Goal: Task Accomplishment & Management: Use online tool/utility

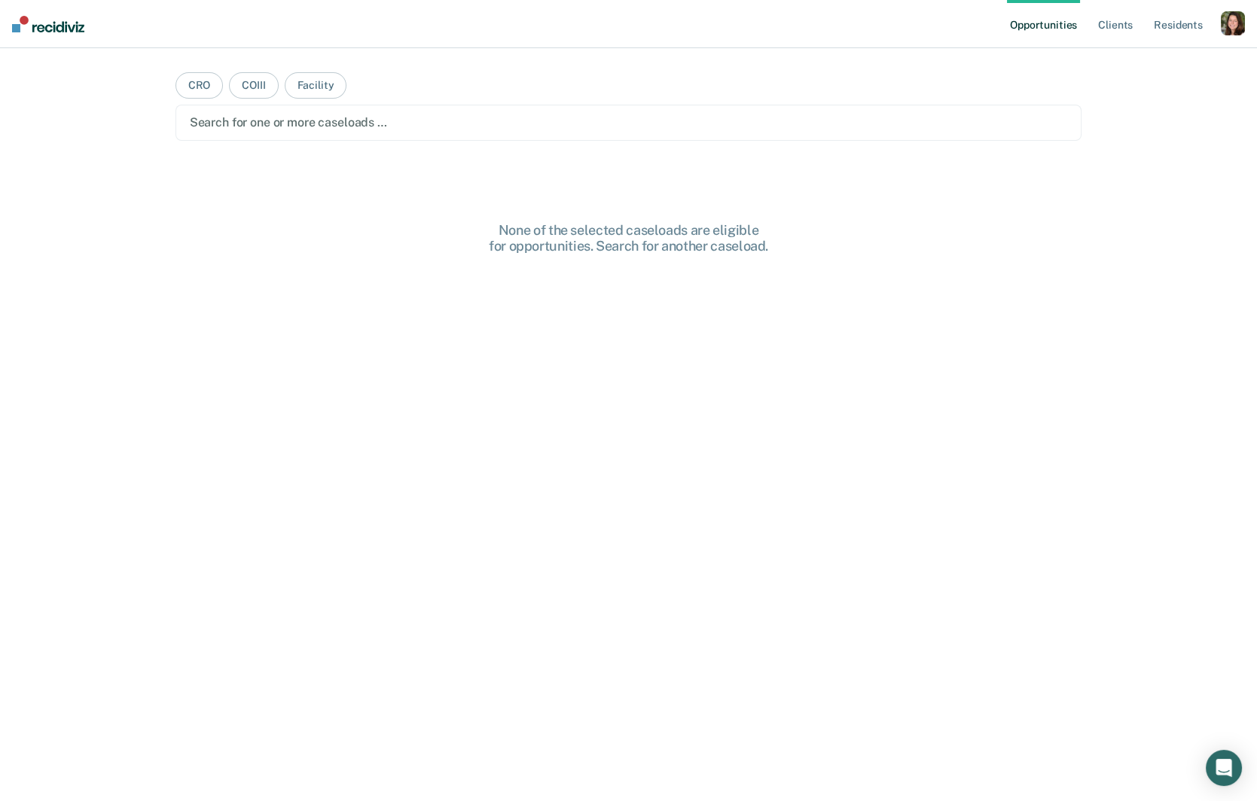
click at [1221, 17] on div "button" at bounding box center [1233, 23] width 24 height 24
click at [1129, 59] on link "Profile" at bounding box center [1171, 61] width 121 height 13
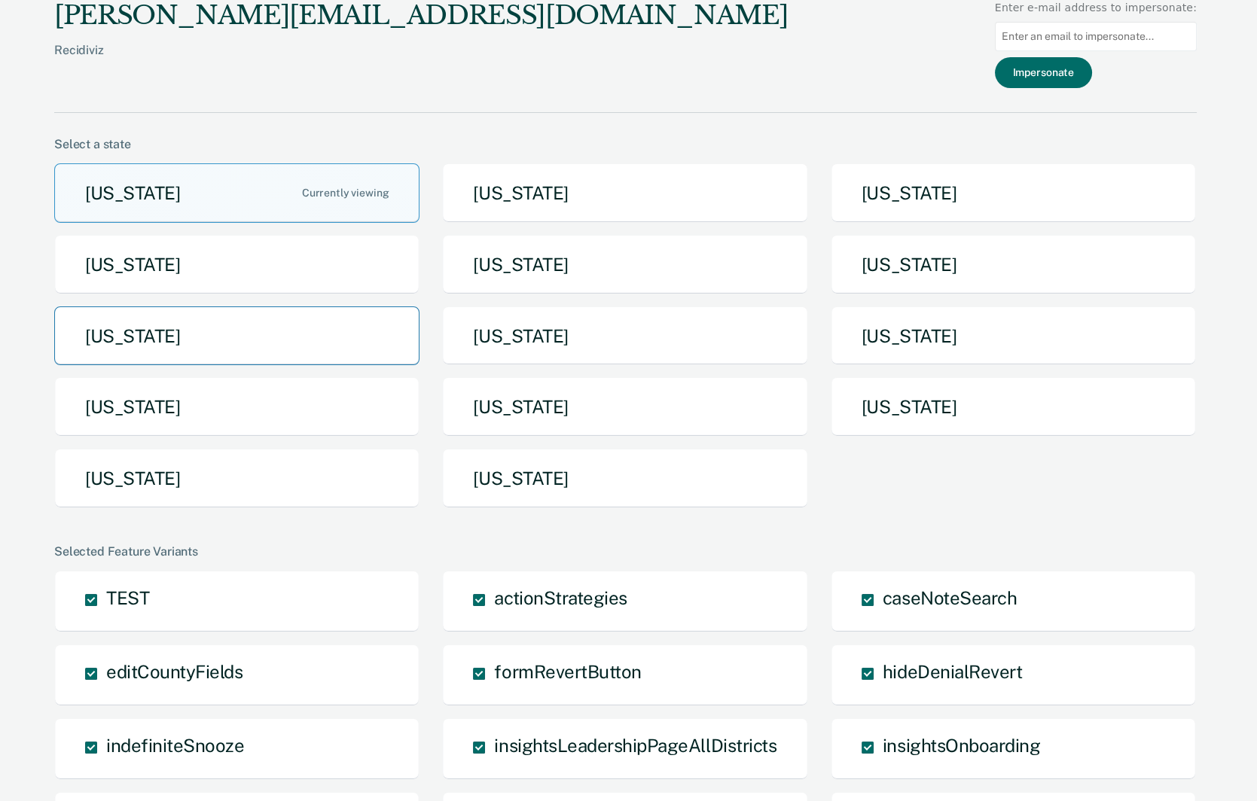
click at [254, 352] on button "[US_STATE]" at bounding box center [236, 335] width 365 height 59
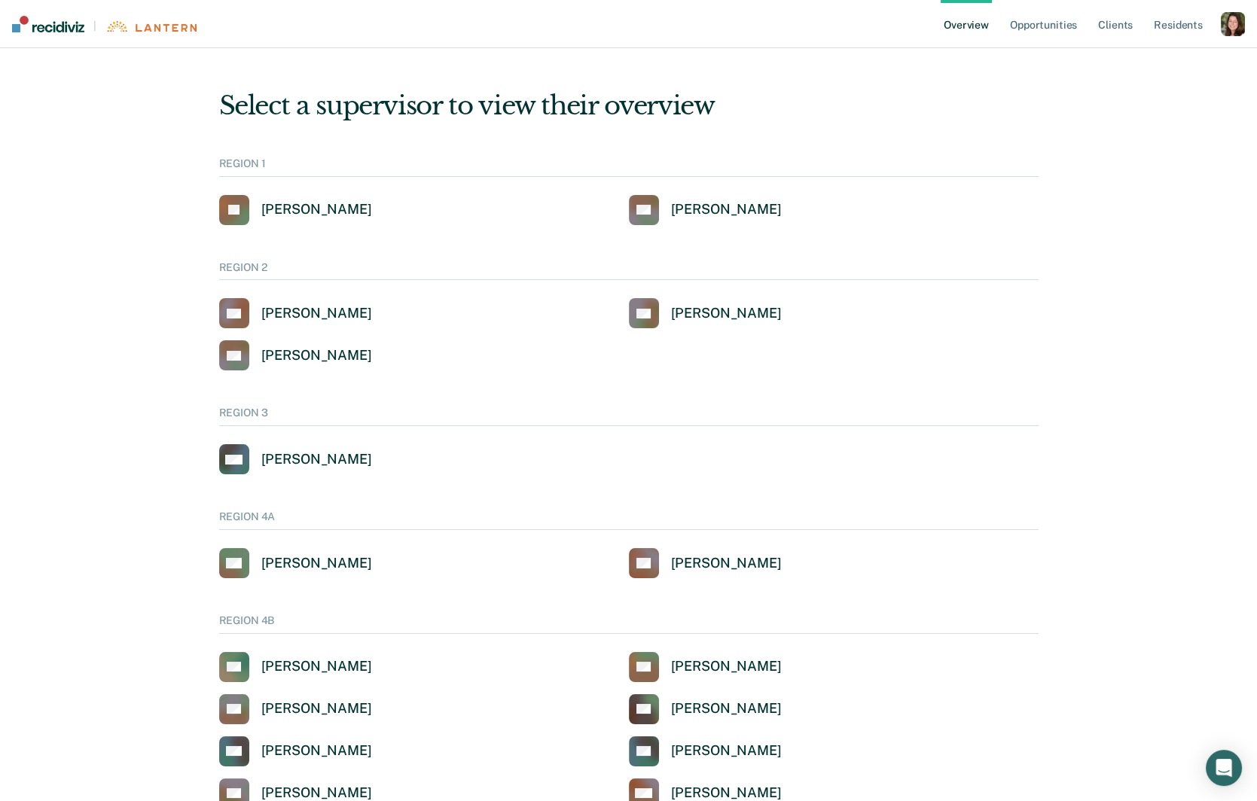
click at [1239, 18] on div "button" at bounding box center [1233, 24] width 24 height 24
click at [1133, 56] on link "Profile" at bounding box center [1171, 60] width 121 height 13
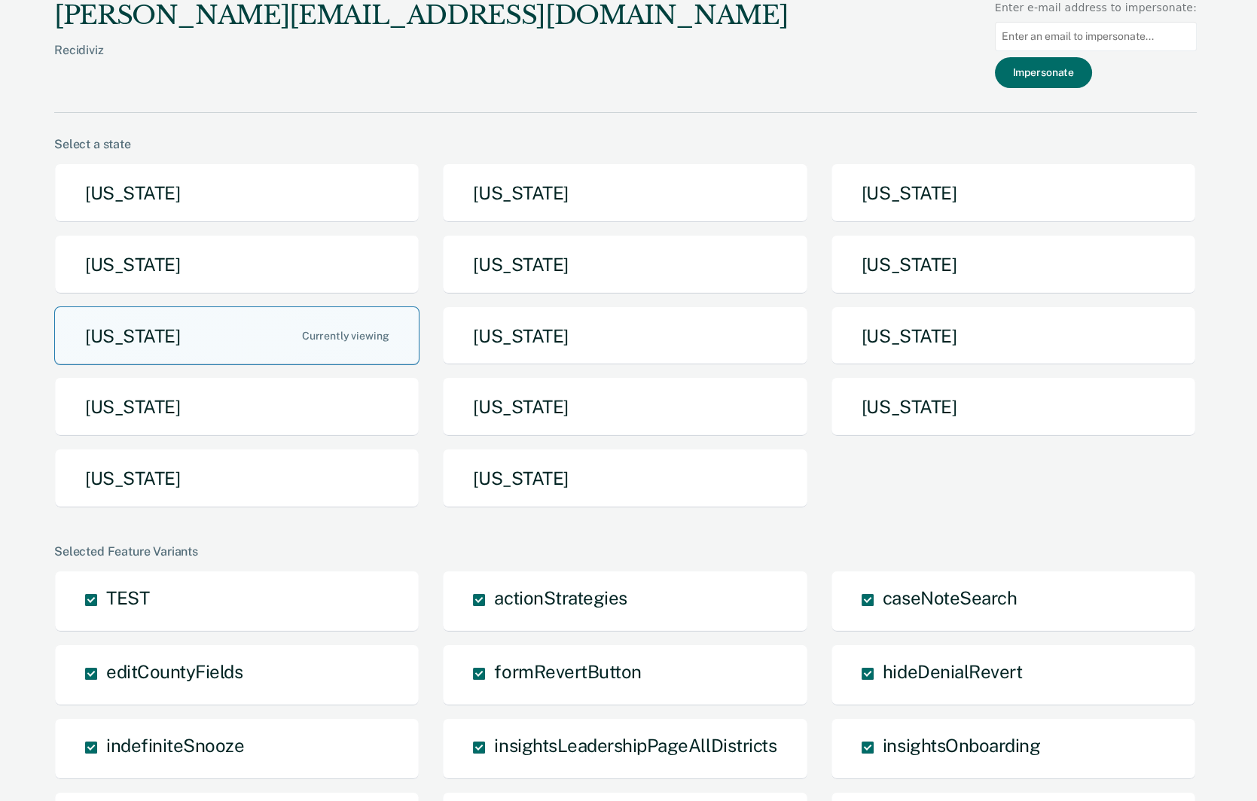
click at [298, 346] on button "[US_STATE]" at bounding box center [236, 335] width 365 height 59
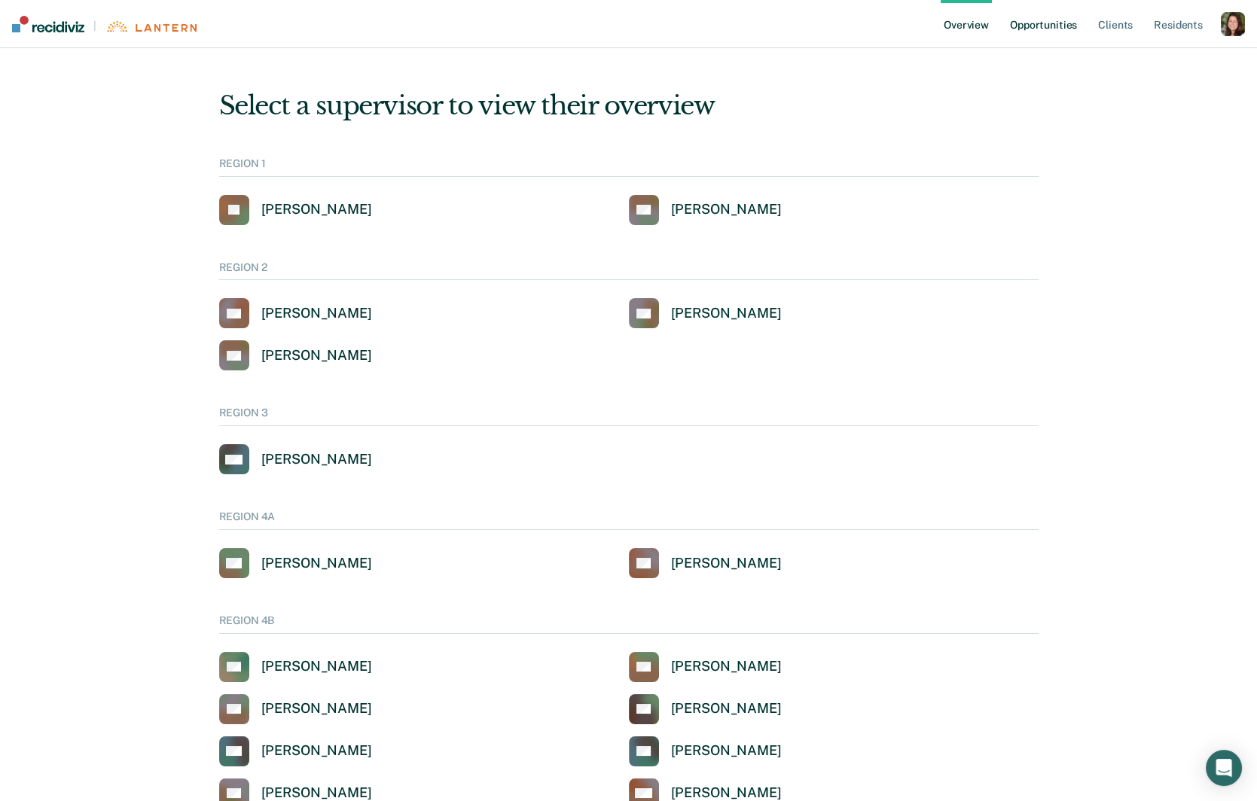
click at [1049, 30] on link "Opportunities" at bounding box center [1043, 24] width 73 height 48
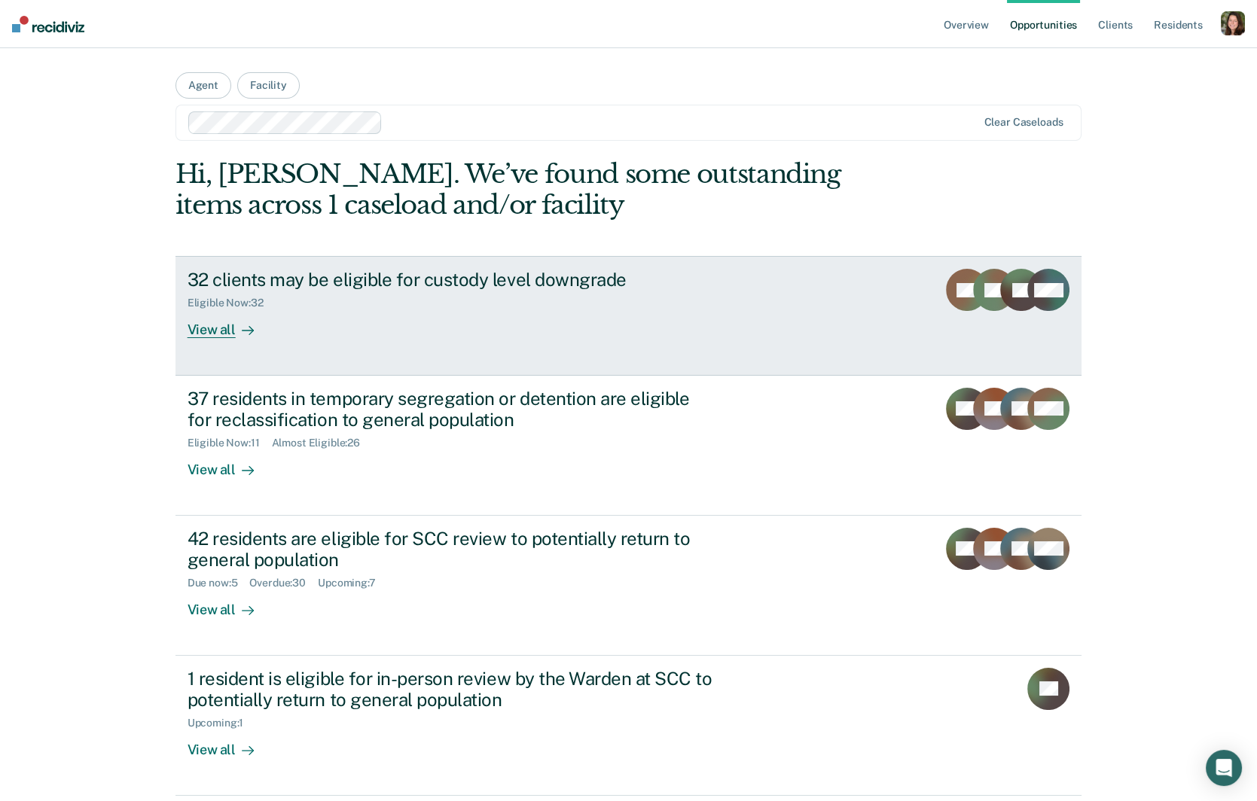
click at [501, 322] on div "32 clients may be eligible for custody level downgrade Eligible Now : 32 View a…" at bounding box center [469, 303] width 565 height 69
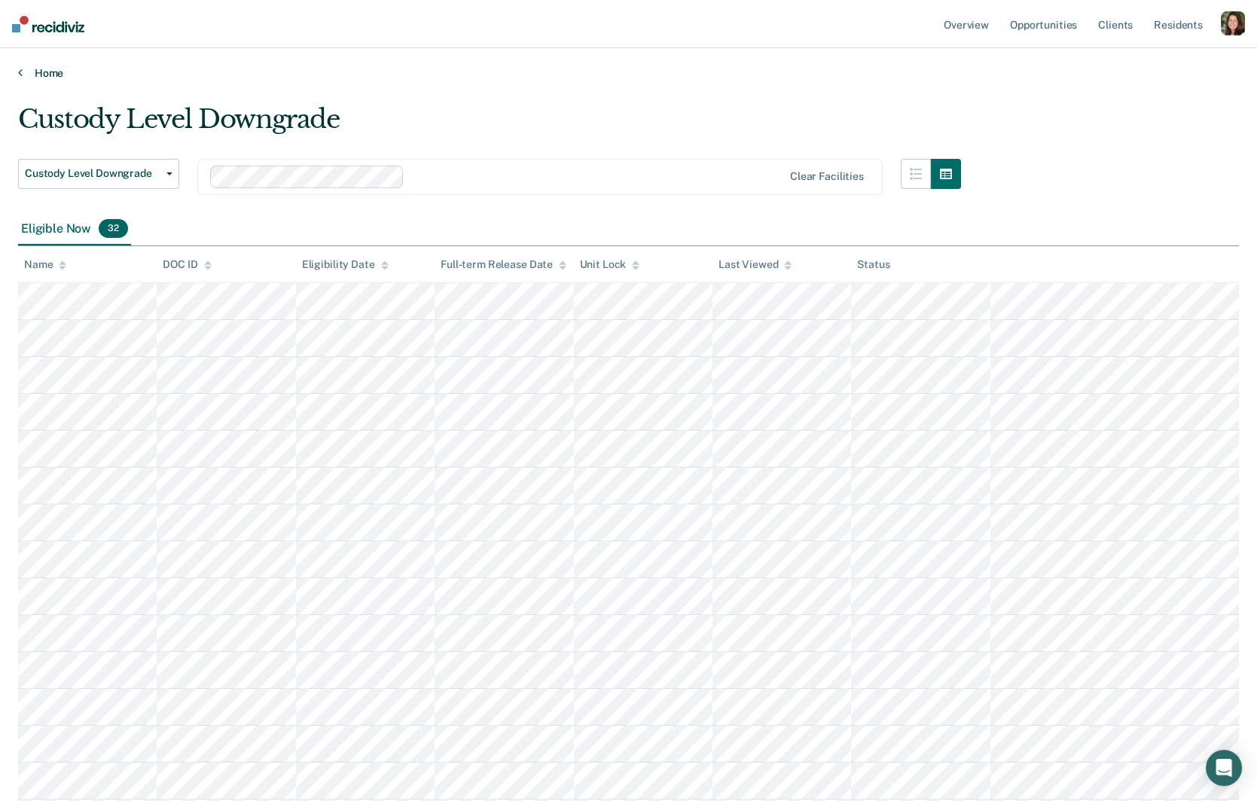
click at [37, 74] on link "Home" at bounding box center [628, 73] width 1221 height 14
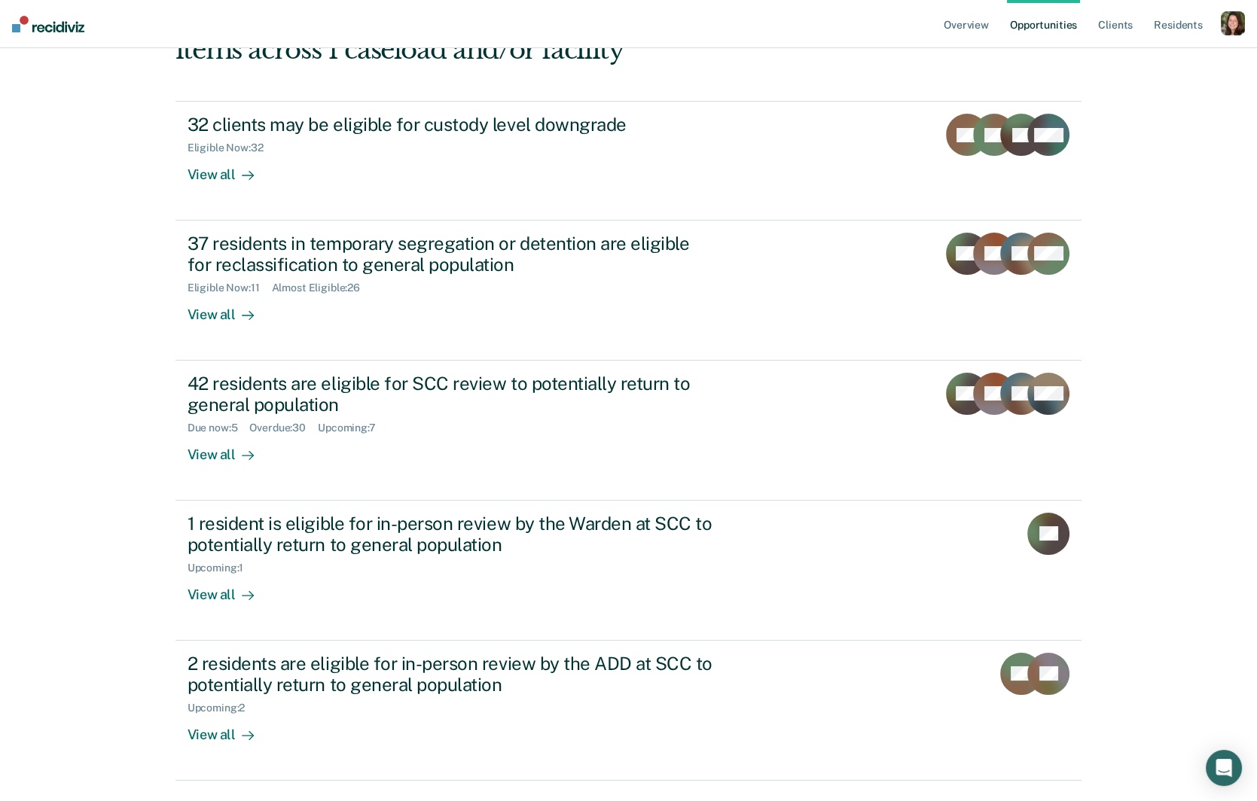
scroll to position [191, 0]
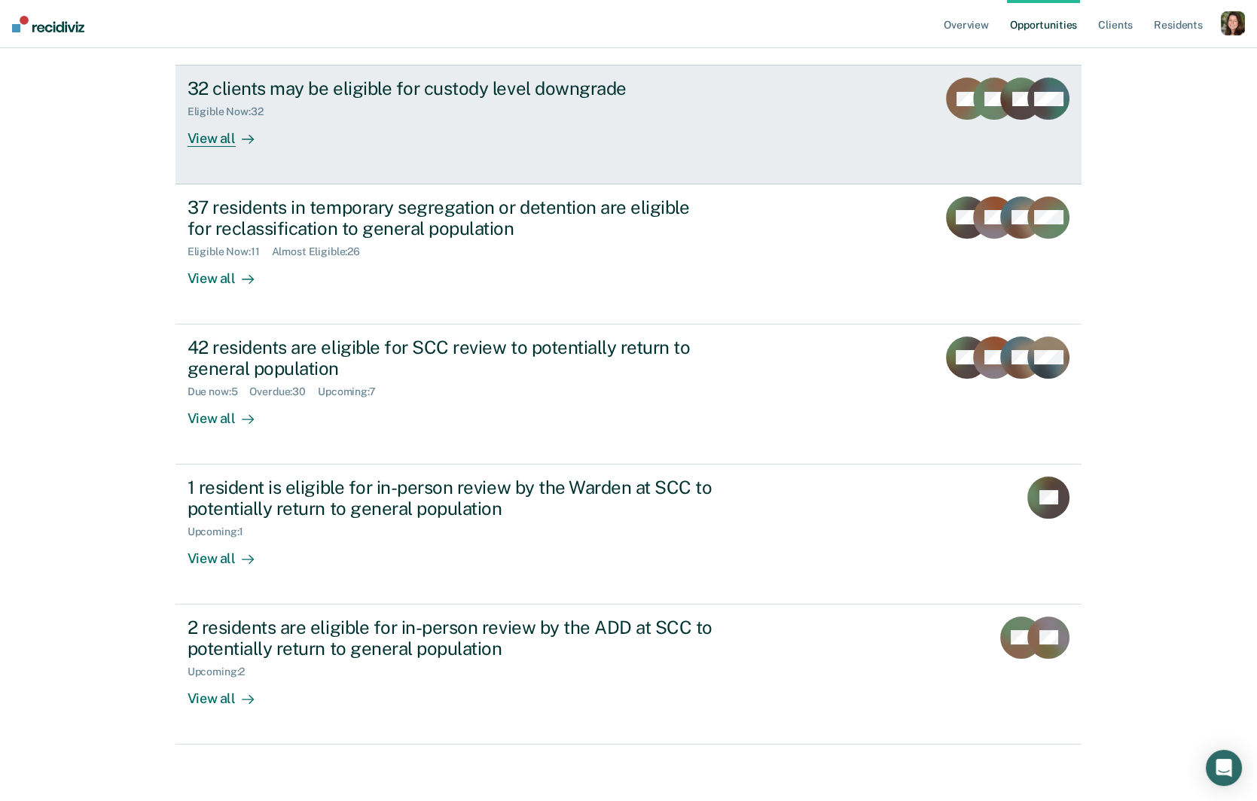
click at [645, 153] on link "32 clients may be eligible for custody level downgrade Eligible Now : 32 View a…" at bounding box center [628, 124] width 907 height 119
